Goal: Task Accomplishment & Management: Use online tool/utility

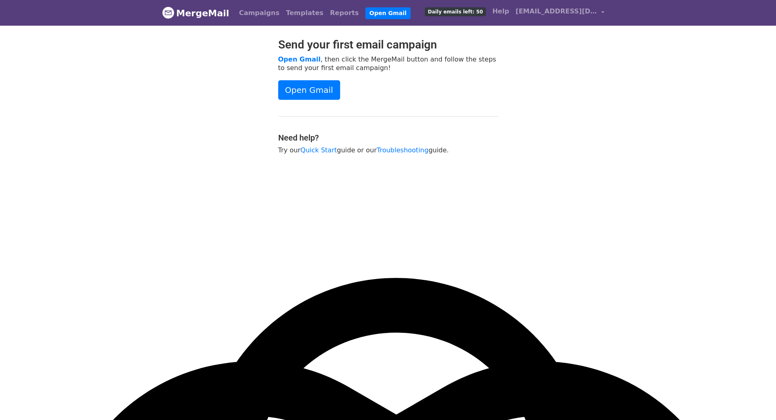
drag, startPoint x: 193, startPoint y: 10, endPoint x: 202, endPoint y: 14, distance: 10.2
click at [193, 10] on link "MergeMail" at bounding box center [195, 12] width 67 height 17
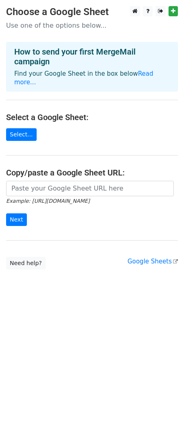
click at [65, 59] on h4 "How to send your first MergeMail campaign" at bounding box center [92, 57] width 156 height 20
click at [140, 71] on link "Read more..." at bounding box center [83, 78] width 139 height 16
click at [17, 128] on link "Select..." at bounding box center [21, 134] width 31 height 13
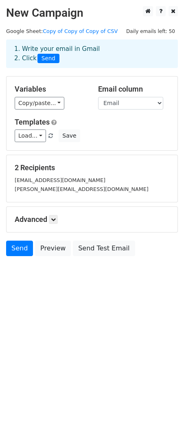
click at [90, 134] on div "Load... No templates saved Save" at bounding box center [92, 135] width 167 height 13
click at [35, 138] on link "Load..." at bounding box center [30, 135] width 31 height 13
click at [124, 138] on div "Load... No templates saved Save" at bounding box center [92, 135] width 167 height 13
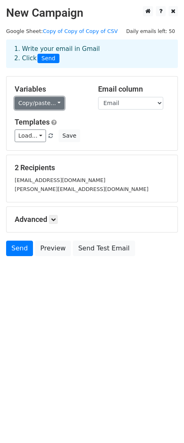
click at [45, 104] on link "Copy/paste..." at bounding box center [40, 103] width 50 height 13
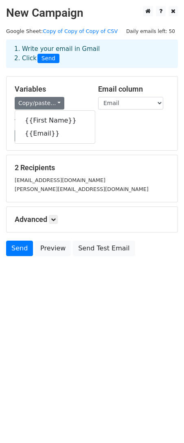
click at [115, 124] on h5 "Templates" at bounding box center [92, 122] width 155 height 9
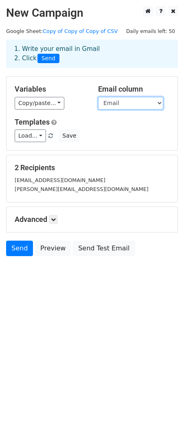
click at [124, 108] on select "First Name Email" at bounding box center [130, 103] width 65 height 13
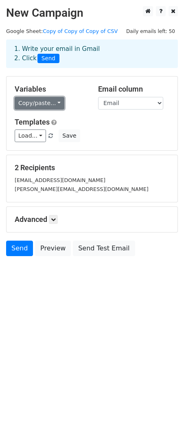
click at [41, 105] on link "Copy/paste..." at bounding box center [40, 103] width 50 height 13
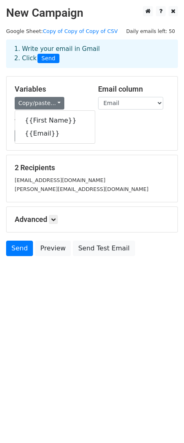
click at [99, 123] on h5 "Templates" at bounding box center [92, 122] width 155 height 9
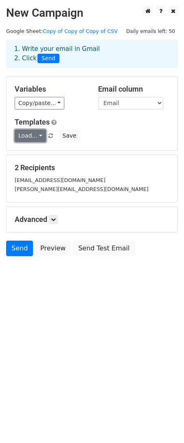
click at [34, 135] on link "Load..." at bounding box center [30, 135] width 31 height 13
click at [101, 133] on div "Load... No templates saved Save" at bounding box center [92, 135] width 167 height 13
click at [53, 219] on icon at bounding box center [53, 219] width 5 height 5
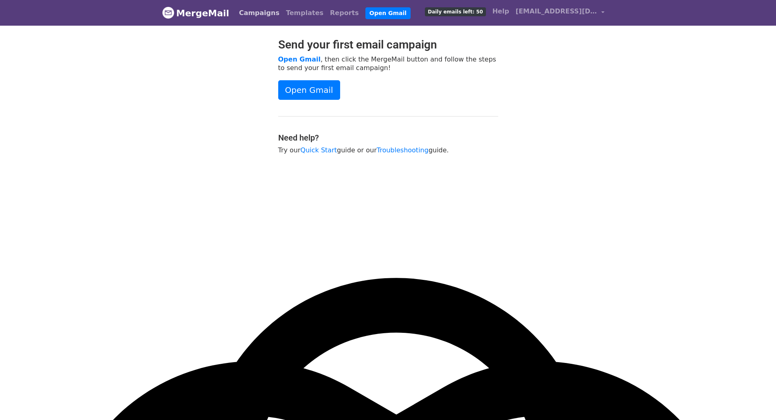
click at [252, 15] on link "Campaigns" at bounding box center [259, 13] width 47 height 16
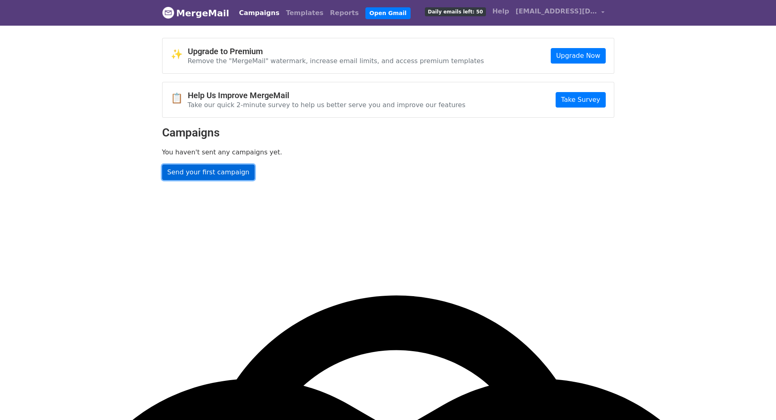
click at [210, 174] on link "Send your first campaign" at bounding box center [208, 172] width 93 height 15
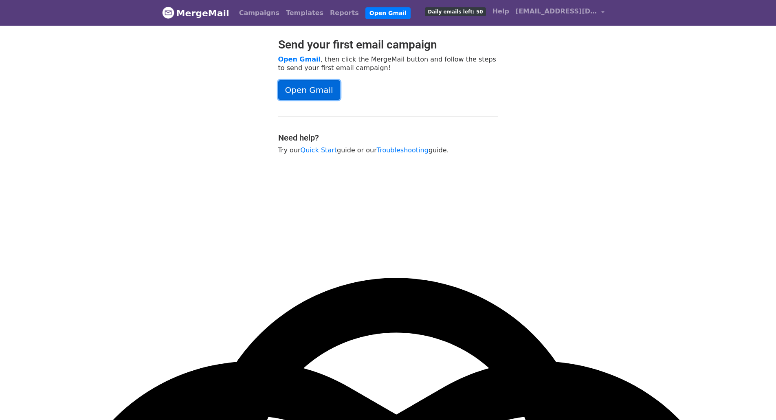
click at [314, 84] on link "Open Gmail" at bounding box center [309, 90] width 62 height 20
